Goal: Information Seeking & Learning: Learn about a topic

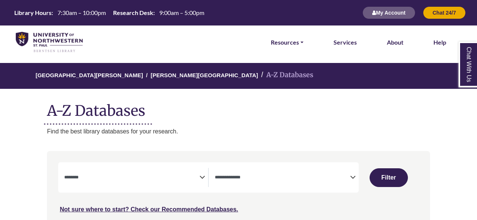
select select "Database Subject Filter"
select select "Database Types Filter"
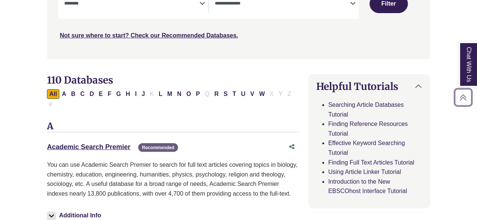
scroll to position [177, 0]
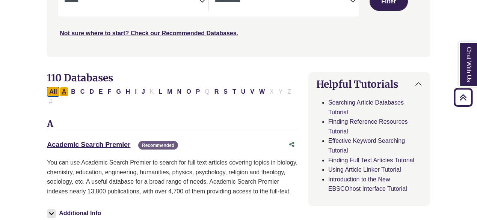
click at [67, 91] on button "A" at bounding box center [64, 92] width 9 height 10
select select "Database Subject Filter"
select select "Database Types Filter"
click at [80, 141] on link "Academic Search Premier This link opens in a new window" at bounding box center [88, 145] width 83 height 8
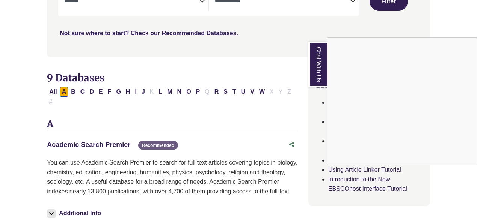
scroll to position [175, 0]
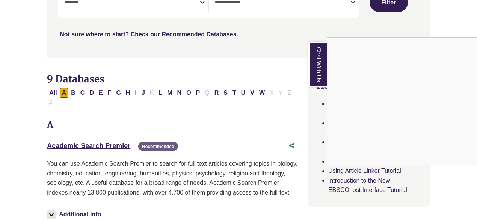
click at [193, 93] on div "Chat With Us" at bounding box center [238, 110] width 477 height 220
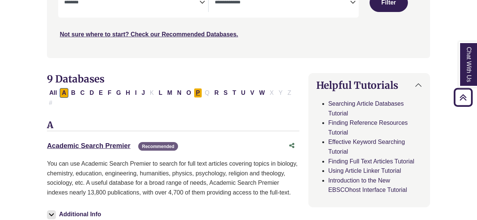
click at [194, 92] on button "P" at bounding box center [198, 93] width 9 height 10
select select "Database Subject Filter"
select select "Database Types Filter"
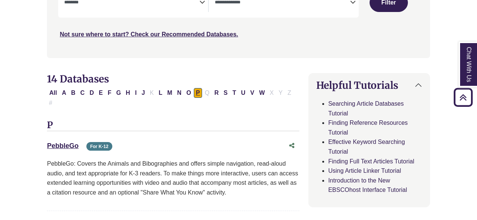
click at [194, 92] on button "P" at bounding box center [198, 93] width 9 height 10
select select "Database Subject Filter"
select select "Database Types Filter"
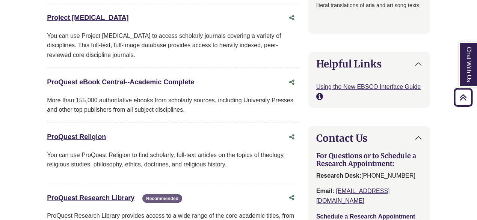
scroll to position [763, 0]
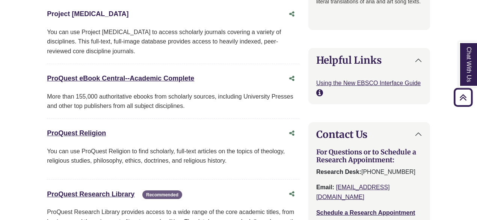
click at [63, 10] on link "Project Muse This link opens in a new window" at bounding box center [87, 14] width 81 height 8
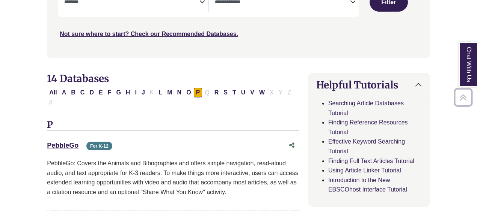
scroll to position [178, 0]
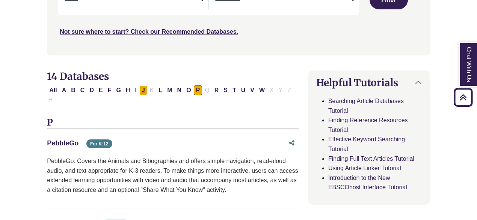
click at [140, 88] on button "J" at bounding box center [143, 91] width 8 height 10
select select "Database Subject Filter"
select select "Database Types Filter"
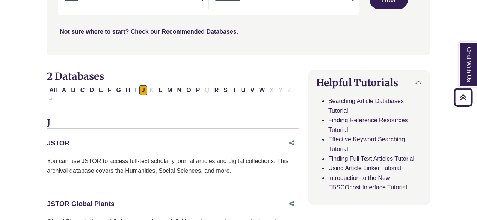
click at [63, 140] on link "JSTOR This link opens in a new window" at bounding box center [58, 144] width 23 height 8
click at [98, 92] on button "E" at bounding box center [101, 91] width 9 height 10
select select "Database Subject Filter"
select select "Database Types Filter"
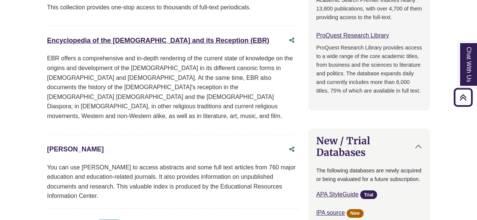
scroll to position [522, 0]
click at [59, 145] on link "ERIC This link opens in a new window" at bounding box center [75, 149] width 57 height 8
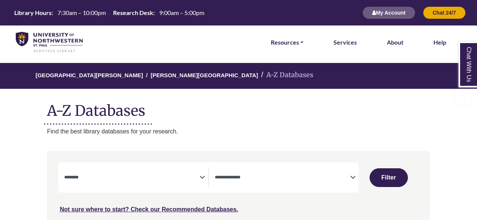
scroll to position [170, 0]
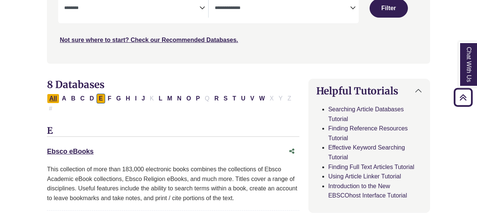
click at [52, 98] on button "All" at bounding box center [53, 99] width 12 height 10
select select "Database Subject Filter"
select select "Database Types Filter"
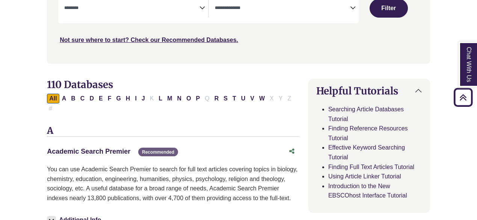
click at [70, 148] on link "Academic Search Premier This link opens in a new window" at bounding box center [88, 152] width 83 height 8
click at [139, 100] on button "J" at bounding box center [143, 99] width 8 height 10
select select "Database Subject Filter"
select select "Database Types Filter"
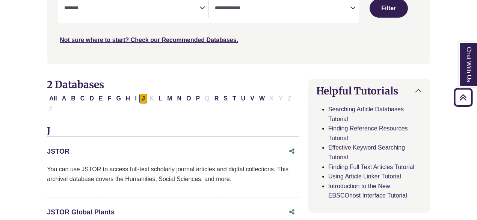
click at [65, 148] on link "JSTOR This link opens in a new window" at bounding box center [58, 152] width 23 height 8
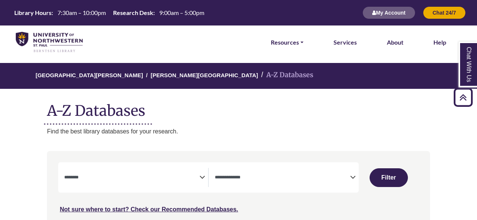
select select "Database Subject Filter"
select select "Database Types Filter"
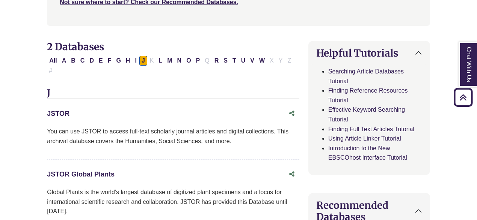
click at [59, 110] on link "JSTOR This link opens in a new window" at bounding box center [58, 114] width 23 height 8
